Goal: Task Accomplishment & Management: Manage account settings

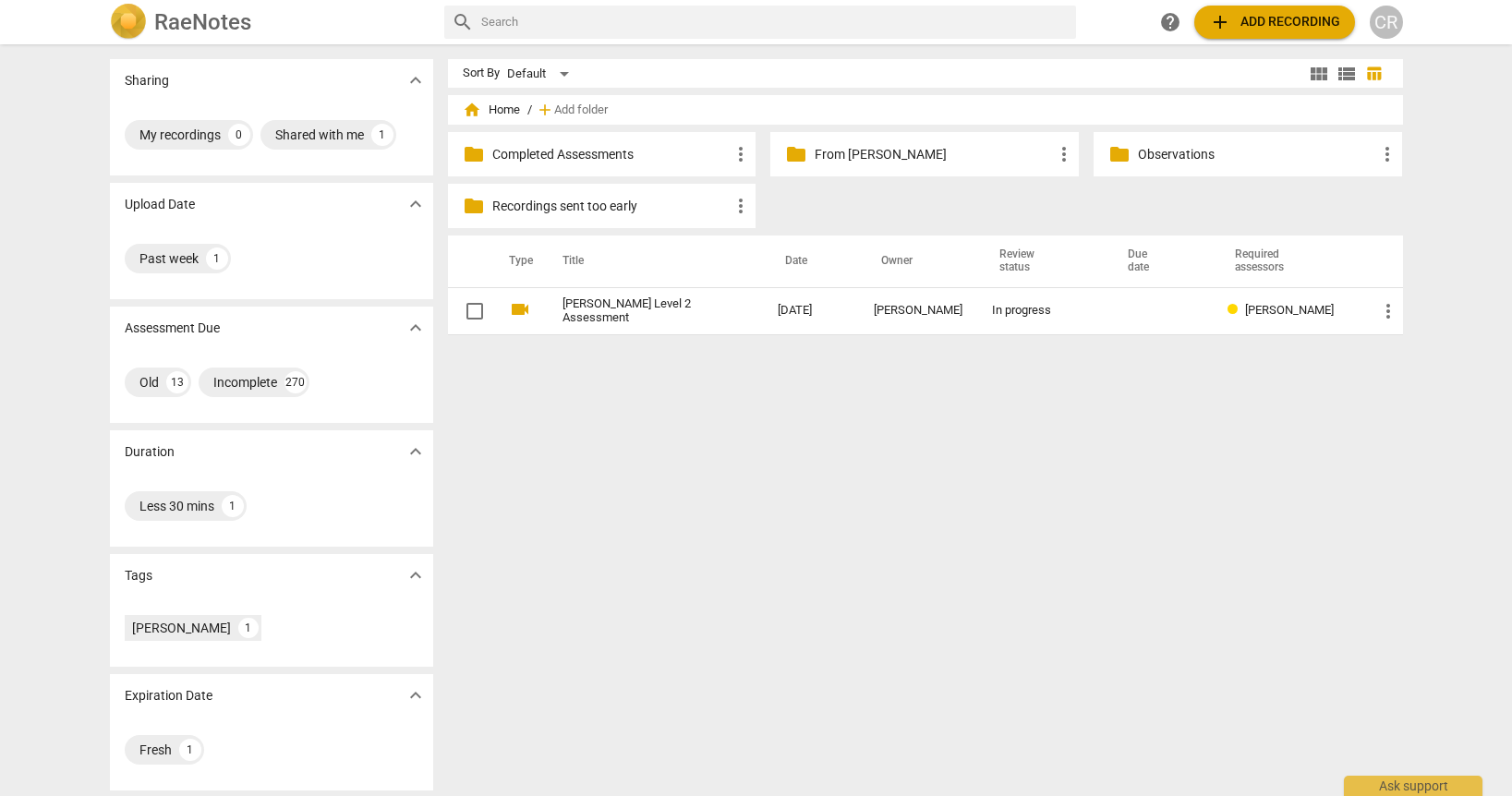
click at [1386, 19] on div "CR" at bounding box center [1387, 23] width 34 height 34
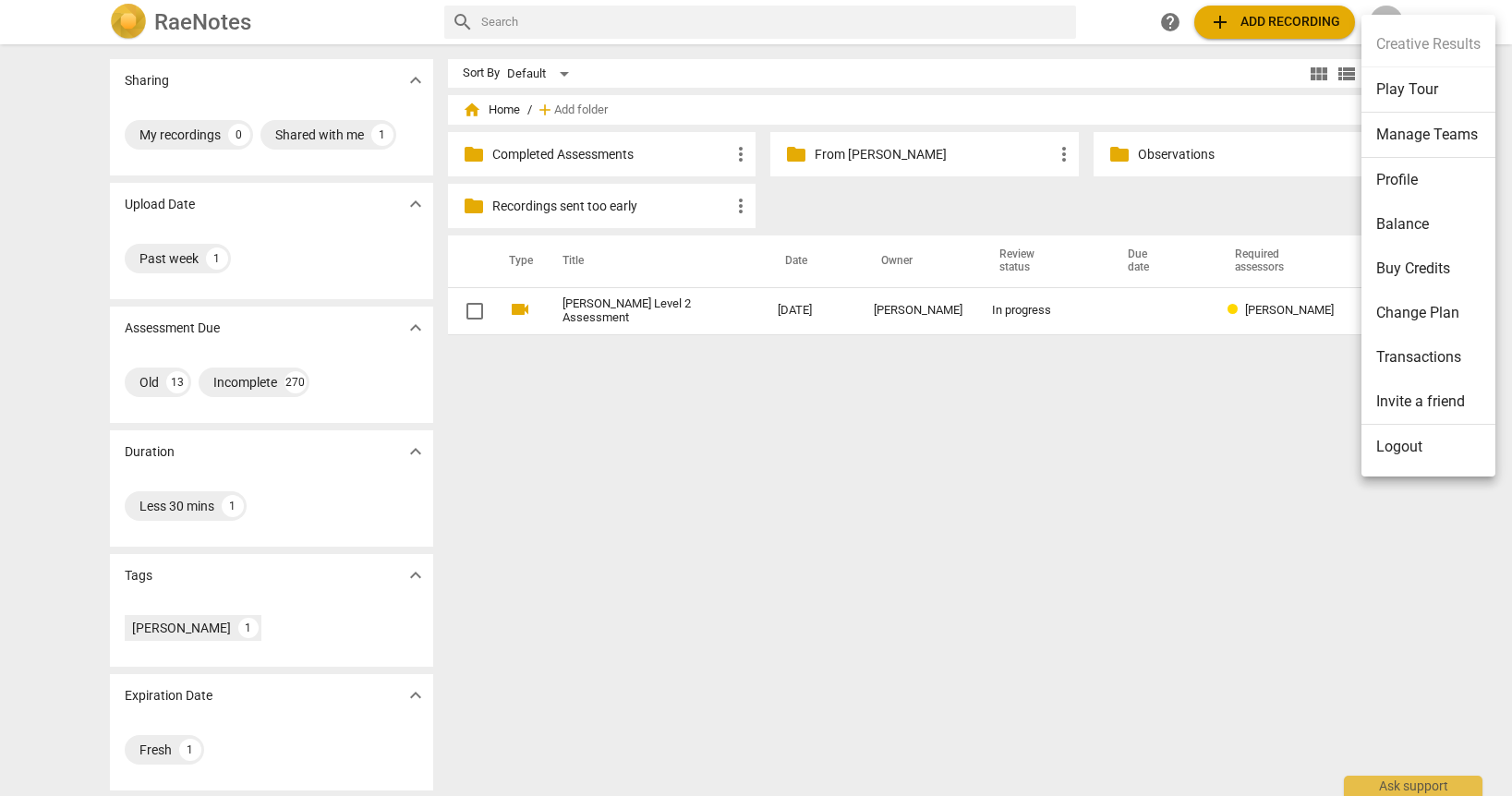
click at [1413, 128] on li "Manage Teams" at bounding box center [1428, 135] width 134 height 45
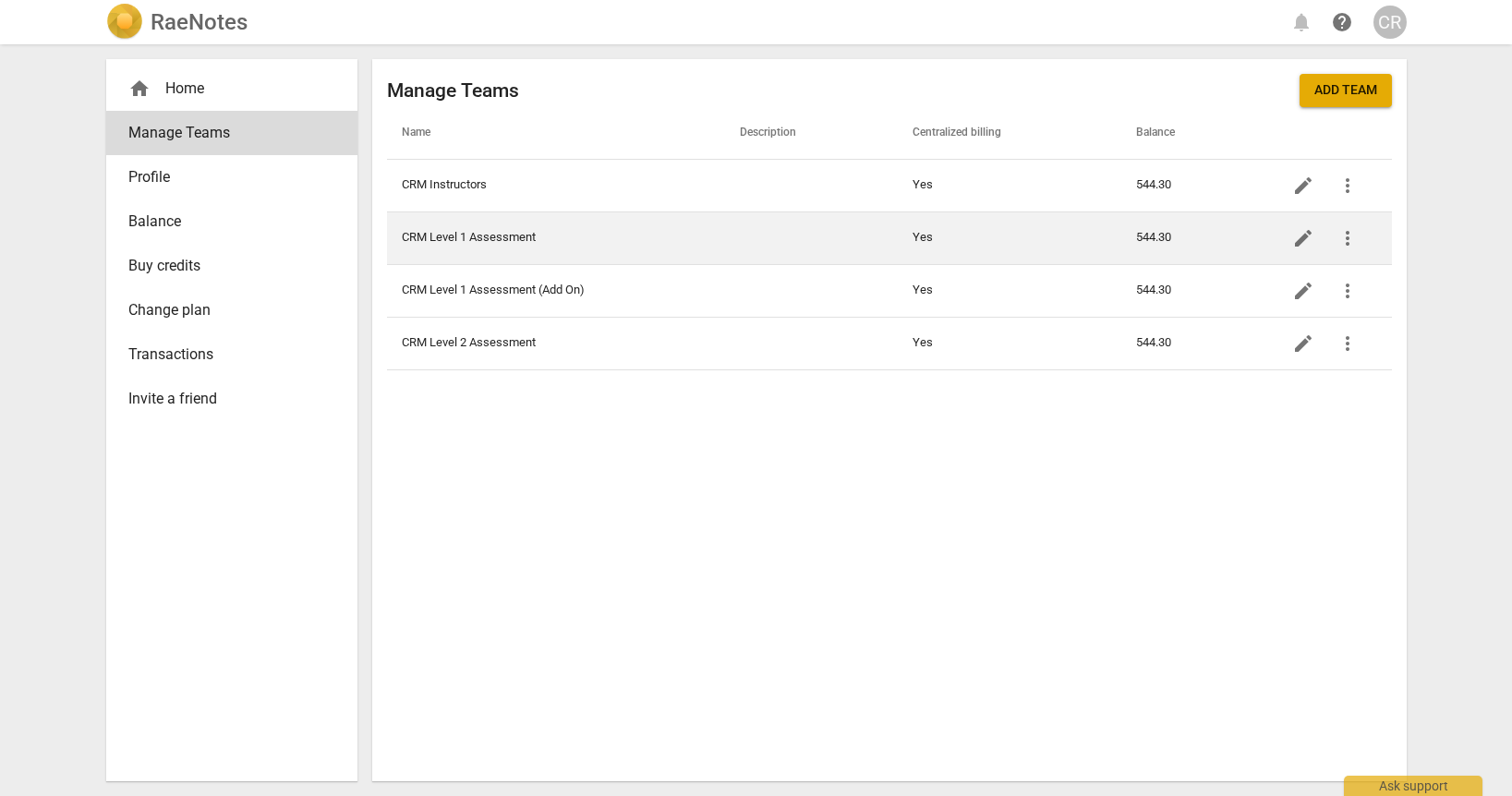
click at [516, 237] on td "CRM Level 1 Assessment" at bounding box center [556, 237] width 339 height 52
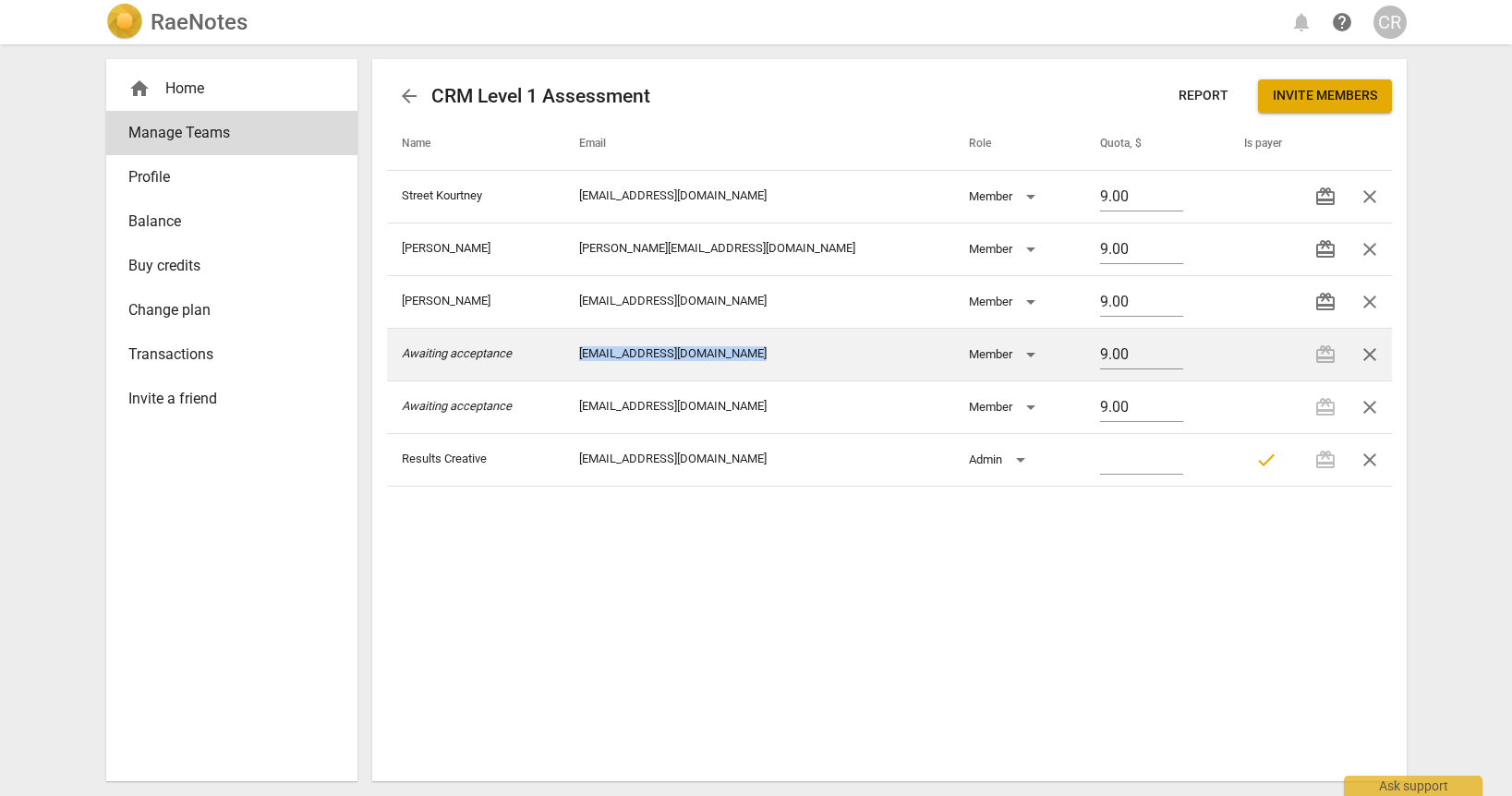
drag, startPoint x: 786, startPoint y: 356, endPoint x: 613, endPoint y: 357, distance: 173.0
click at [613, 357] on td "[EMAIL_ADDRESS][DOMAIN_NAME]" at bounding box center [758, 353] width 390 height 52
copy td "[EMAIL_ADDRESS][DOMAIN_NAME]"
click at [1366, 359] on span "close" at bounding box center [1370, 354] width 22 height 22
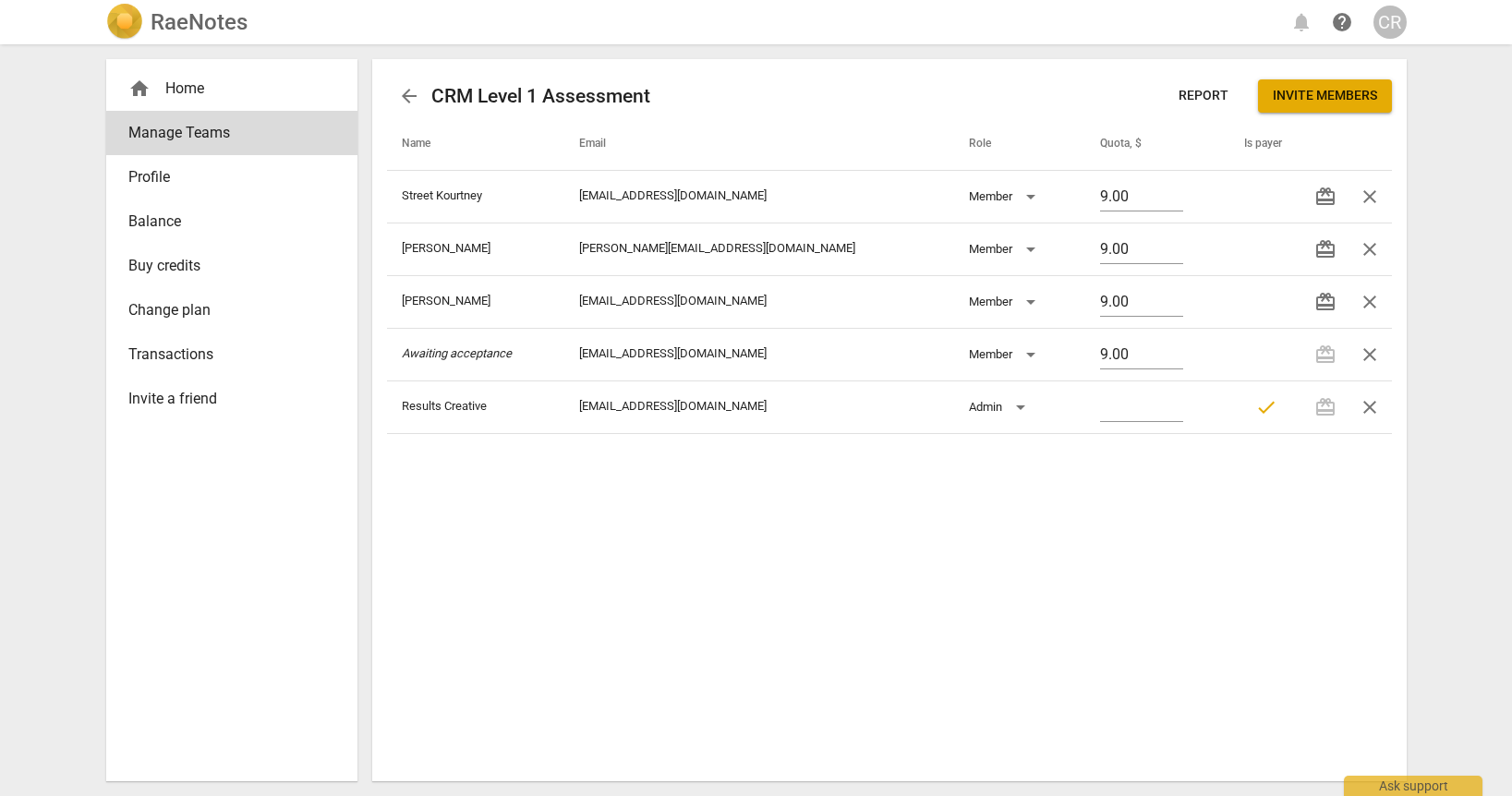
click at [1318, 90] on span "Invite members" at bounding box center [1325, 96] width 105 height 19
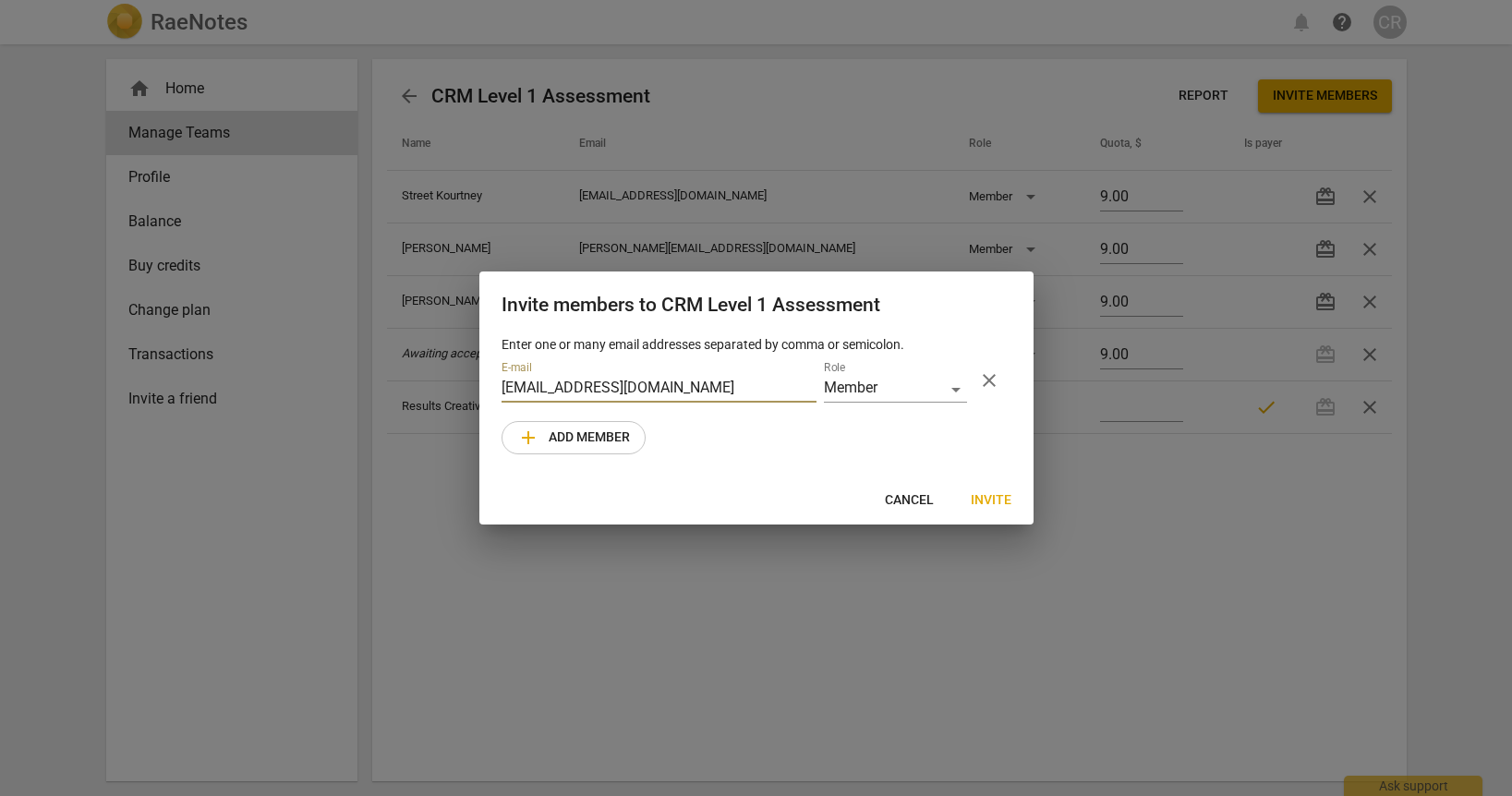
type input "[EMAIL_ADDRESS][DOMAIN_NAME]"
click at [983, 502] on span "Invite" at bounding box center [990, 500] width 40 height 19
